Goal: Check status: Check status

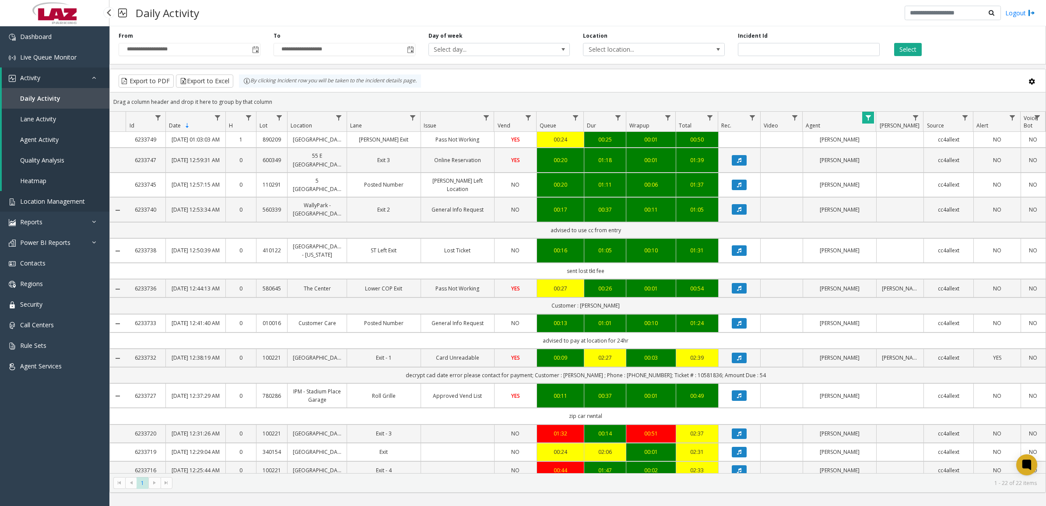
click at [53, 203] on span "Location Management" at bounding box center [52, 201] width 65 height 8
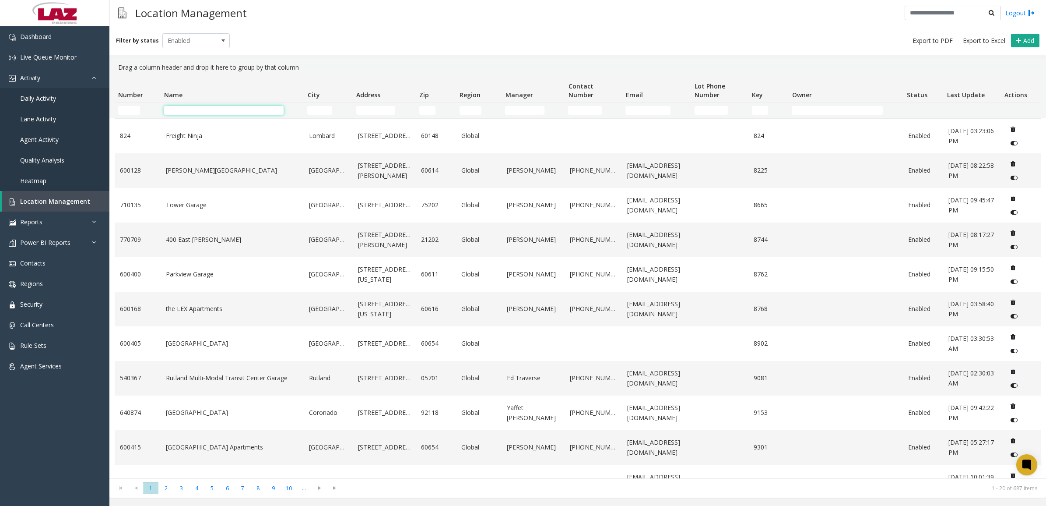
click at [200, 111] on input "Name Filter" at bounding box center [224, 110] width 120 height 9
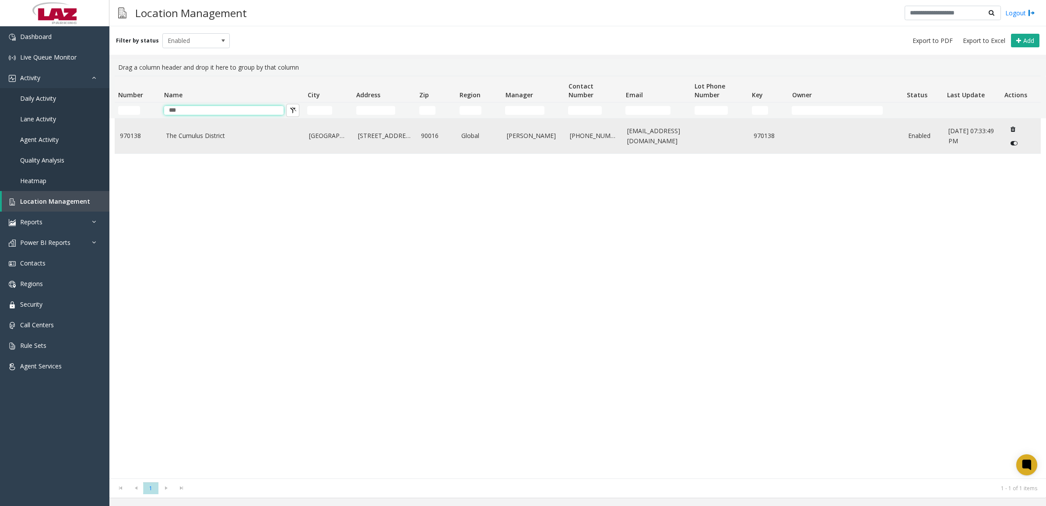
type input "***"
click at [232, 139] on link "The Cumulus District" at bounding box center [232, 136] width 133 height 10
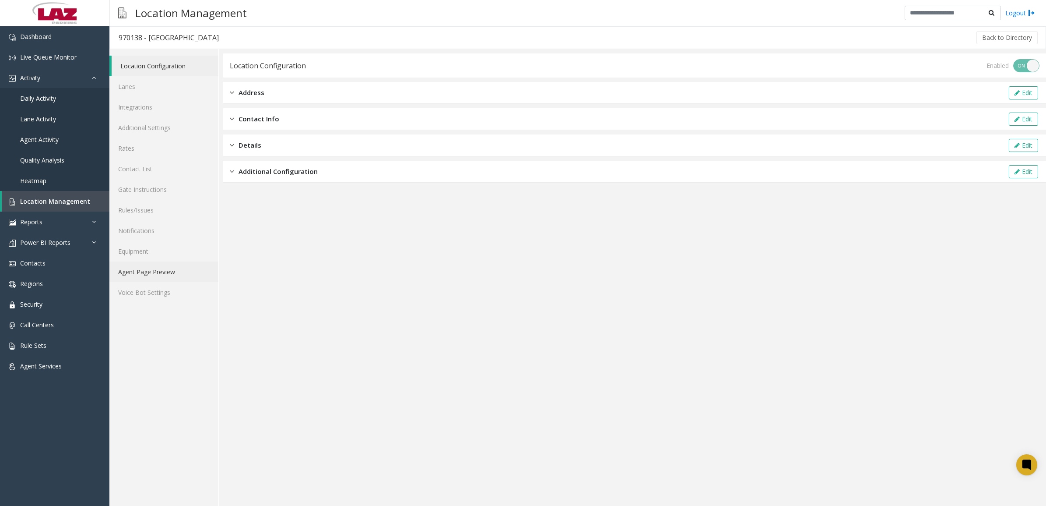
click at [155, 267] on link "Agent Page Preview" at bounding box center [163, 271] width 109 height 21
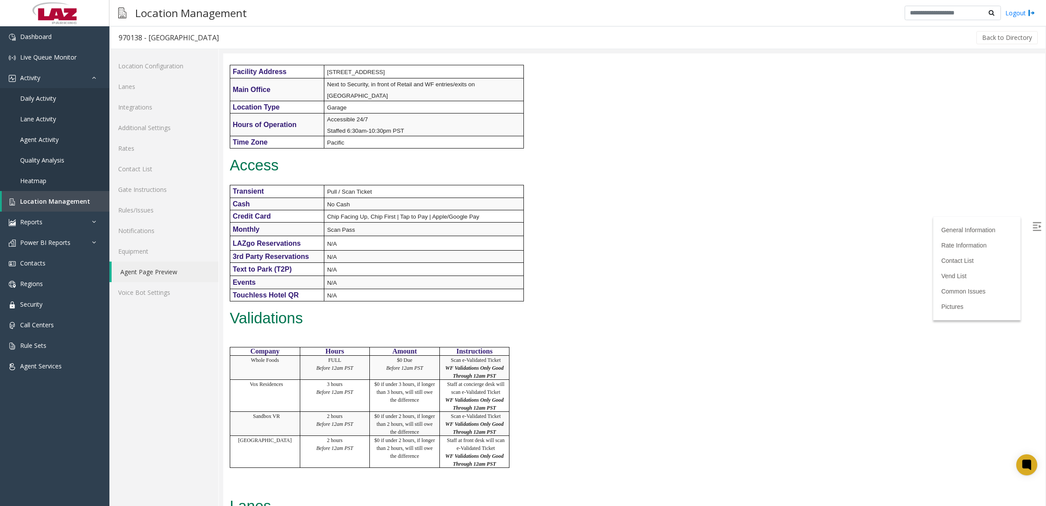
scroll to position [274, 0]
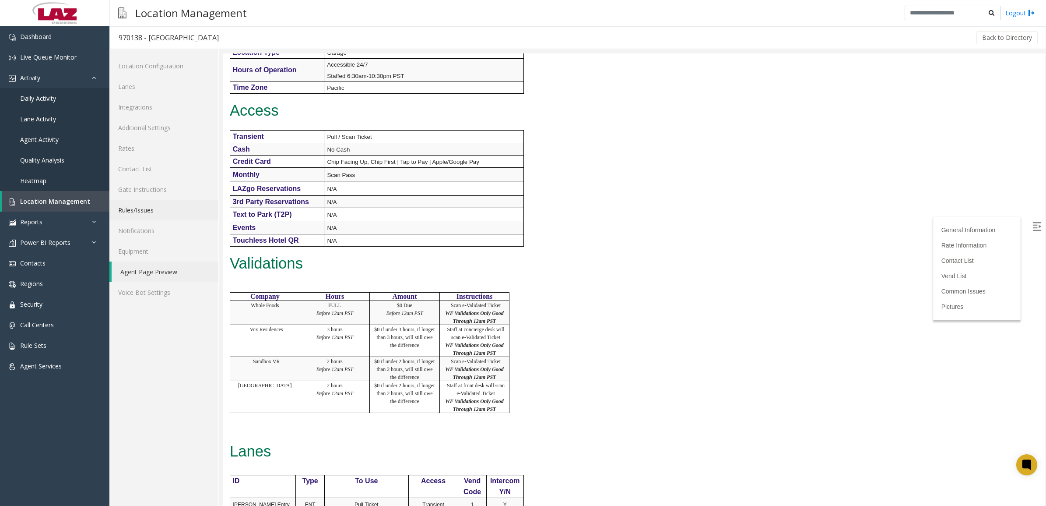
click at [142, 211] on link "Rules/Issues" at bounding box center [163, 210] width 109 height 21
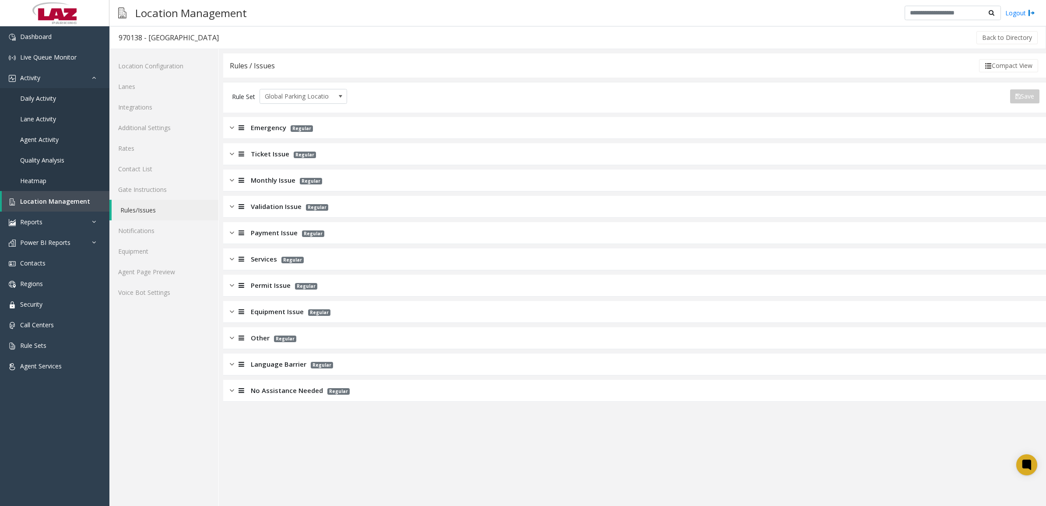
click at [234, 183] on div at bounding box center [240, 180] width 12 height 10
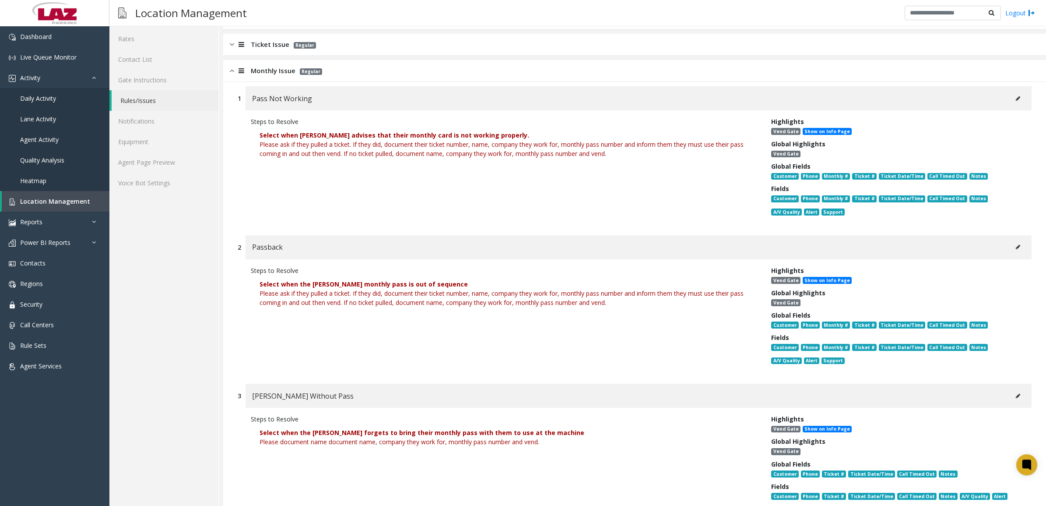
scroll to position [164, 0]
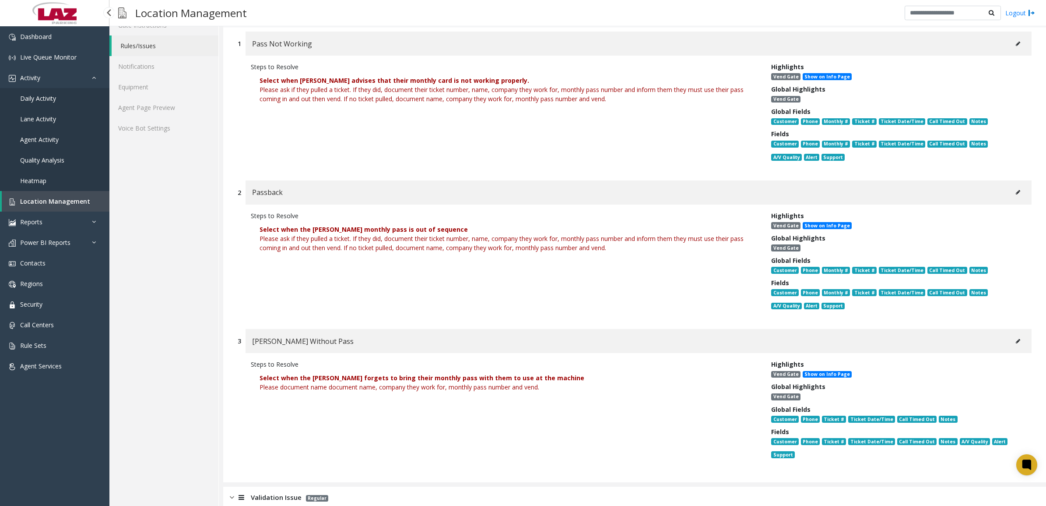
click at [31, 205] on link "Location Management" at bounding box center [56, 201] width 108 height 21
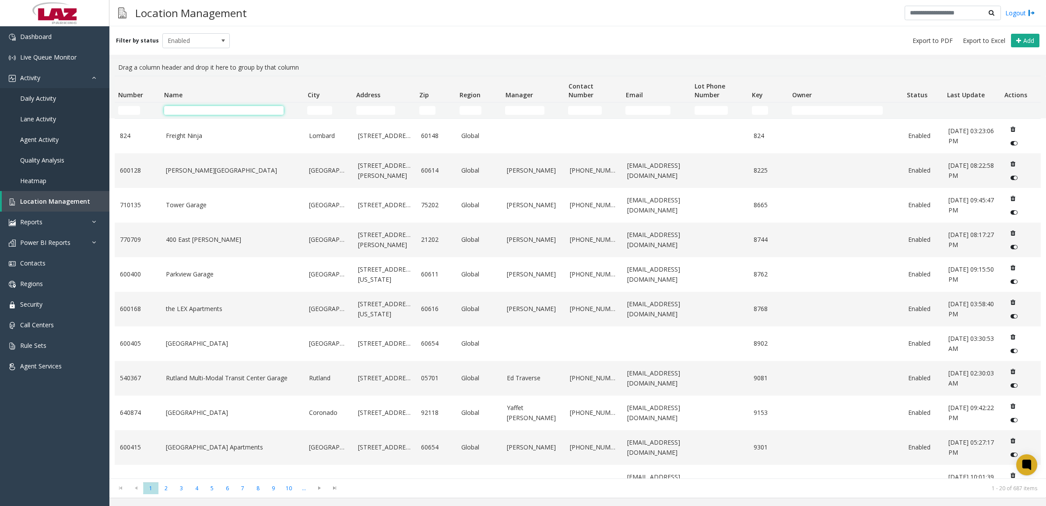
click at [223, 114] on input "Name Filter" at bounding box center [224, 110] width 120 height 9
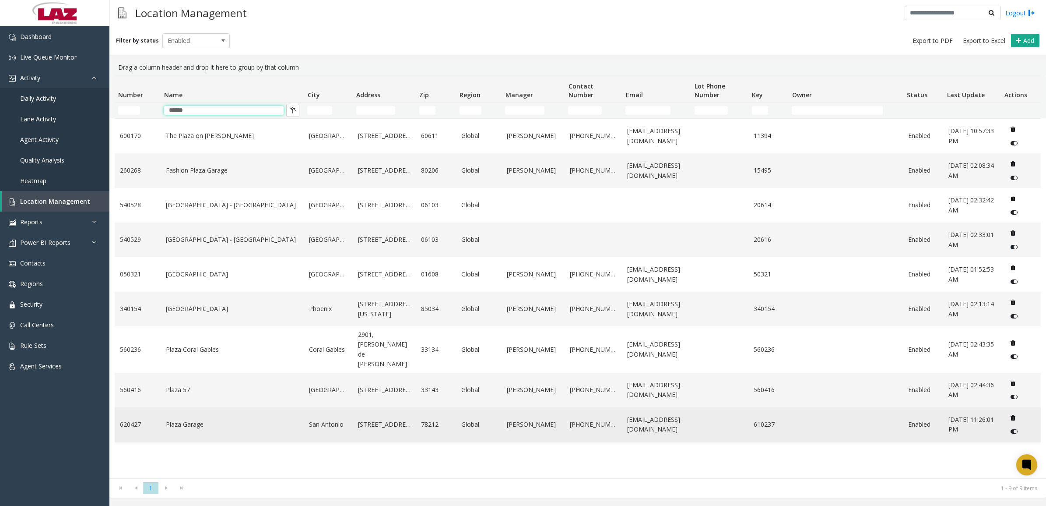
type input "*****"
click at [168, 419] on link "Plaza Garage" at bounding box center [232, 424] width 133 height 10
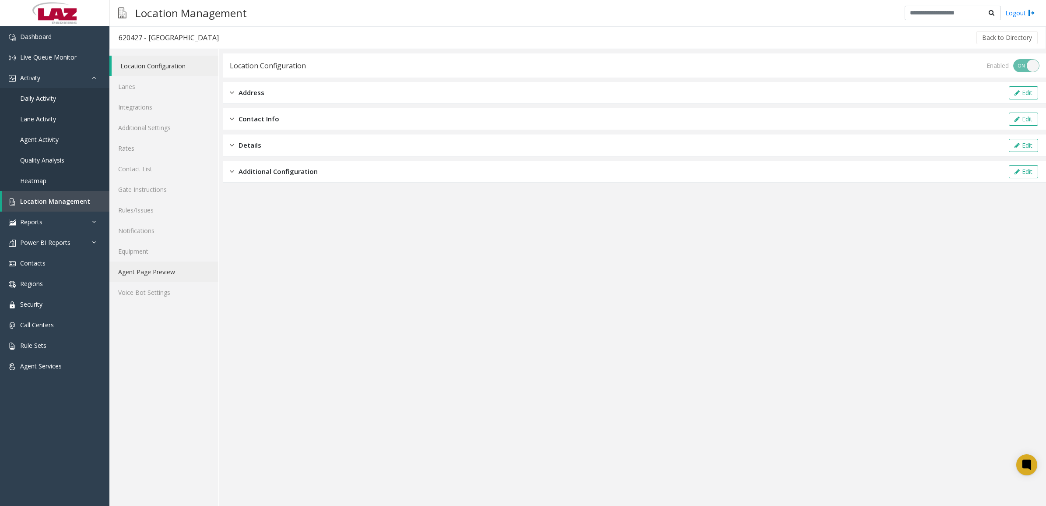
click at [149, 274] on link "Agent Page Preview" at bounding box center [163, 271] width 109 height 21
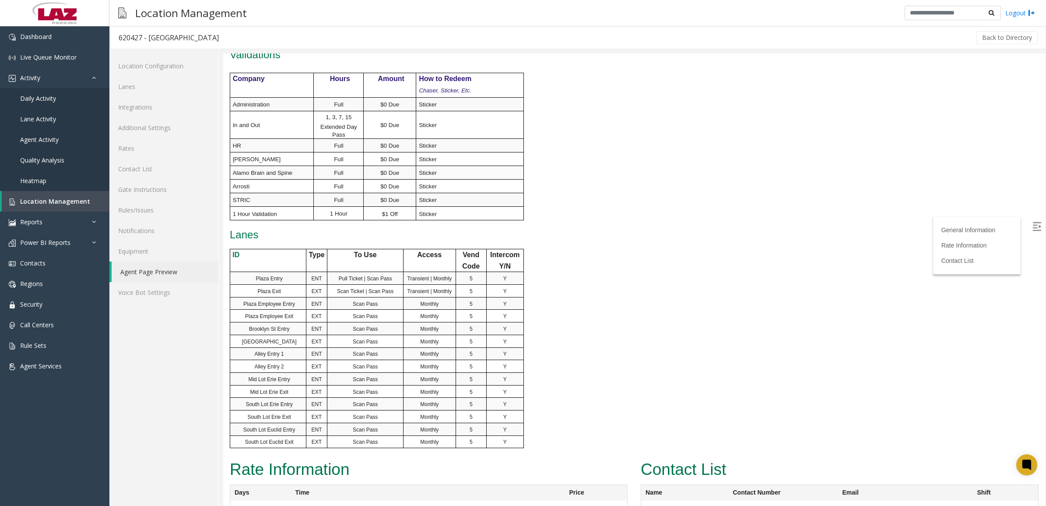
scroll to position [505, 0]
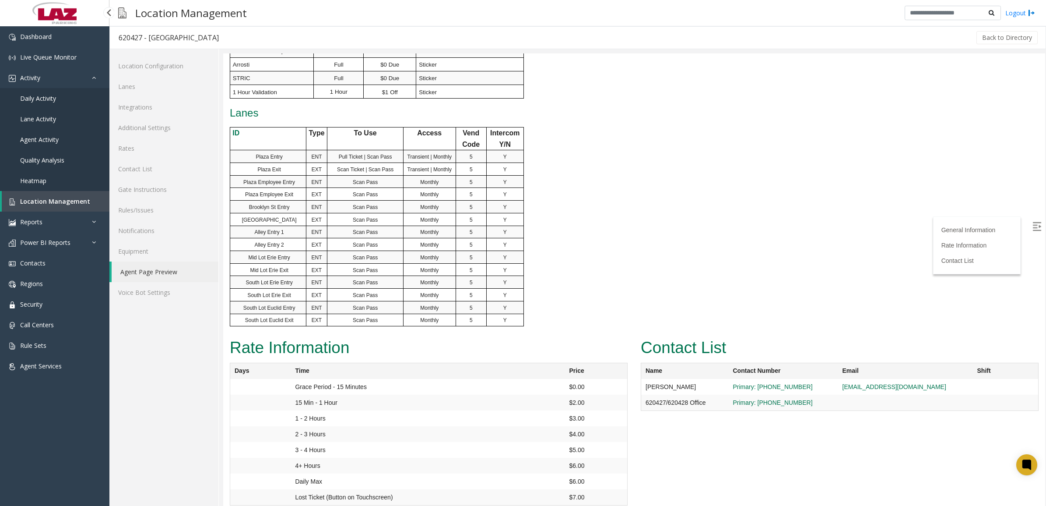
click at [36, 98] on span "Daily Activity" at bounding box center [38, 98] width 36 height 8
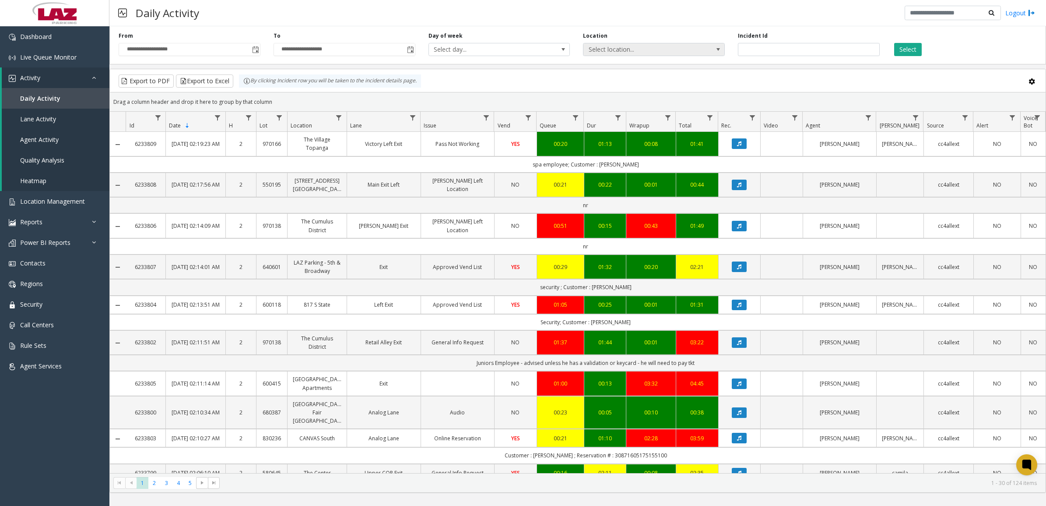
click at [671, 48] on span "Select location..." at bounding box center [640, 49] width 113 height 12
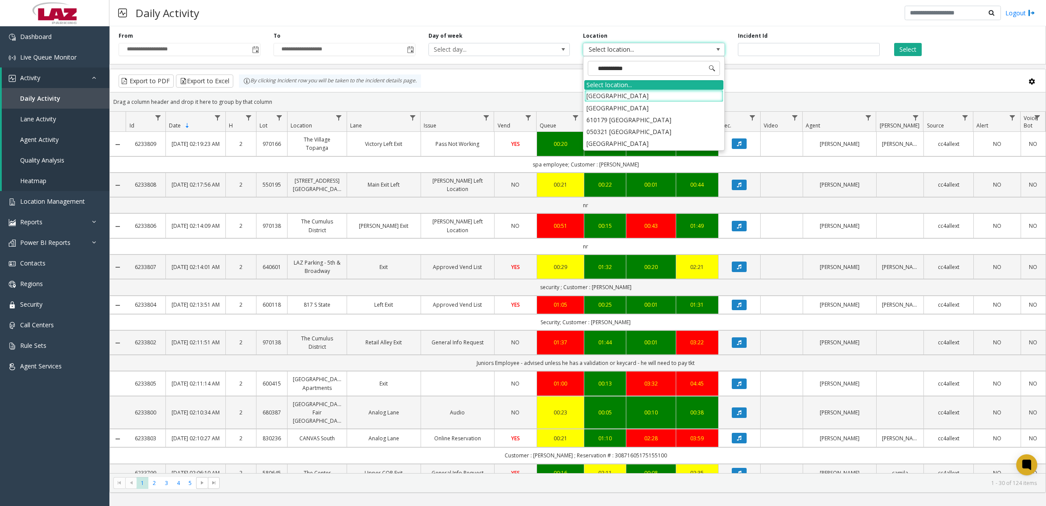
type input "**********"
click at [644, 147] on li "[GEOGRAPHIC_DATA]" at bounding box center [653, 143] width 139 height 12
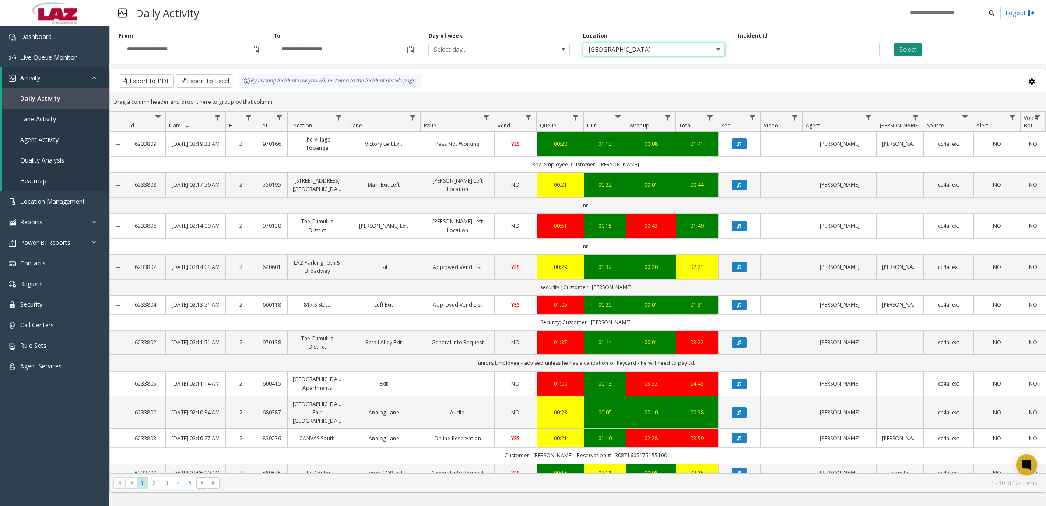
click at [900, 49] on button "Select" at bounding box center [908, 49] width 28 height 13
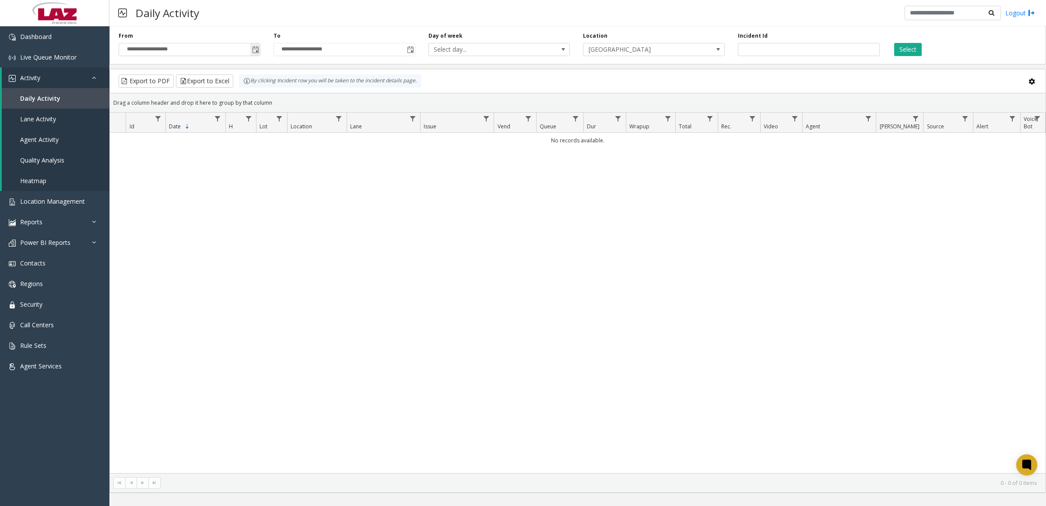
click at [255, 46] on span "Toggle popup" at bounding box center [255, 49] width 7 height 7
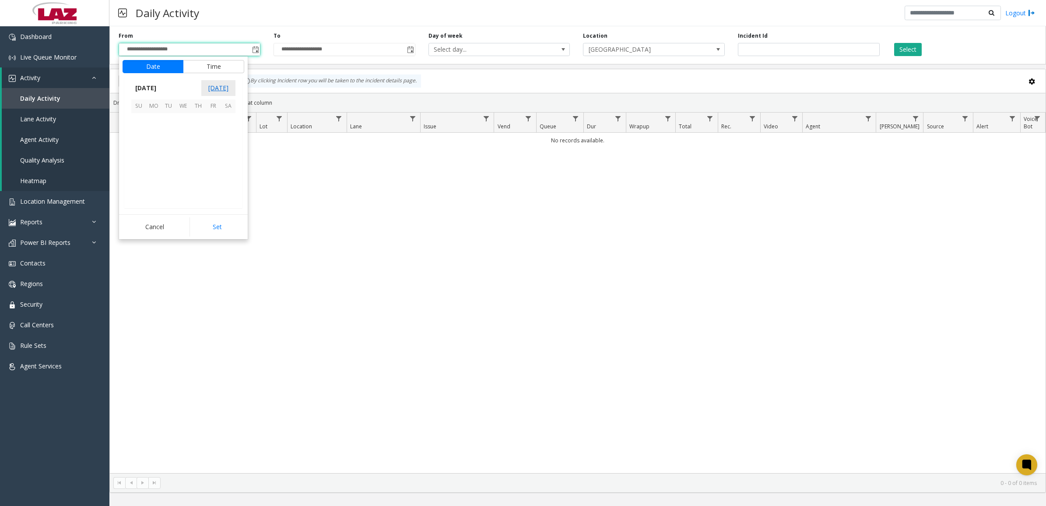
scroll to position [157149, 0]
click at [139, 151] on span "12" at bounding box center [138, 150] width 15 height 15
click at [204, 226] on button "Set" at bounding box center [217, 226] width 55 height 19
type input "**********"
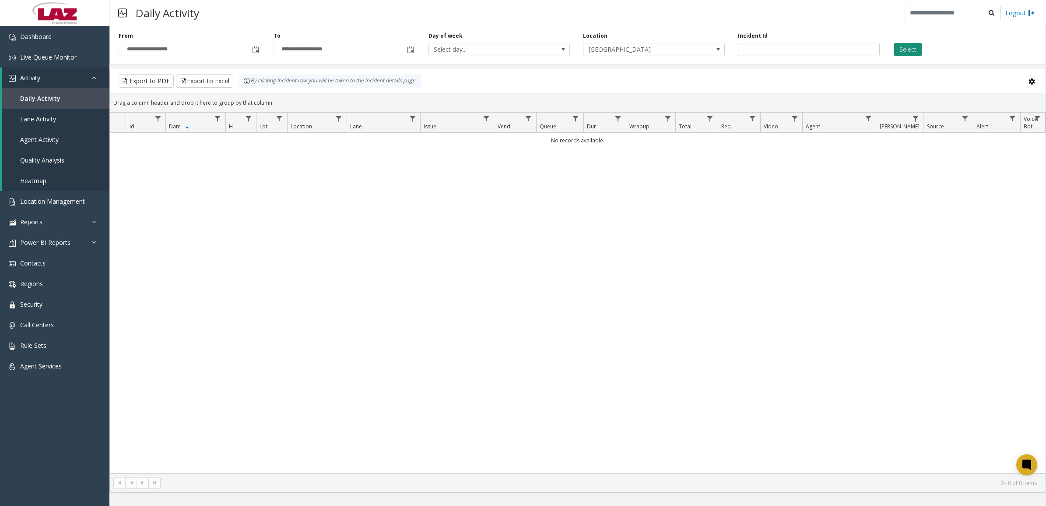
click at [909, 53] on button "Select" at bounding box center [908, 49] width 28 height 13
